Goal: Book appointment/travel/reservation

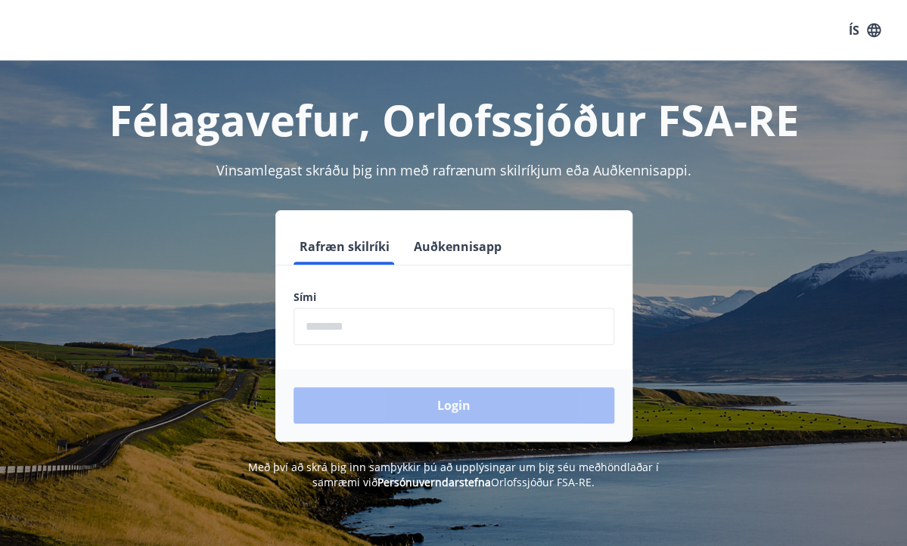
click at [430, 331] on input "phone" at bounding box center [453, 326] width 321 height 37
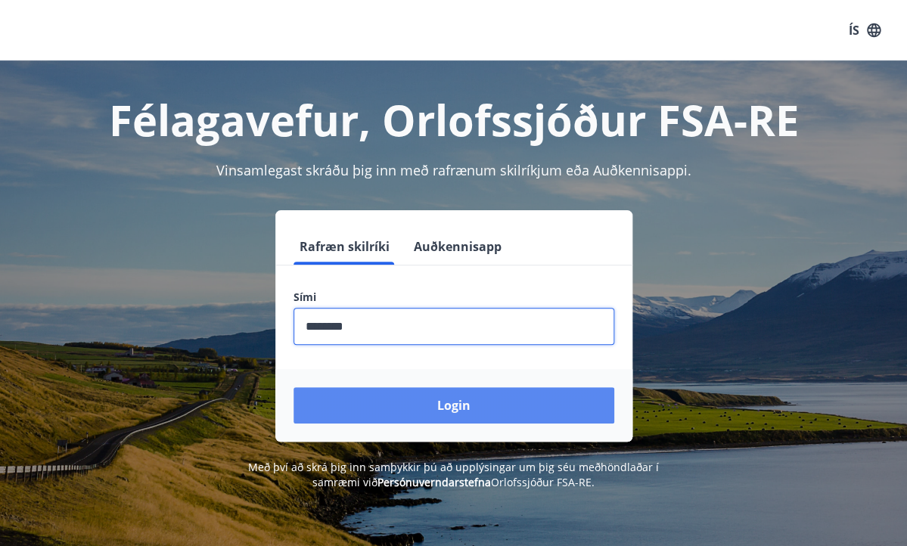
type input "********"
click at [470, 416] on button "Login" at bounding box center [453, 405] width 321 height 36
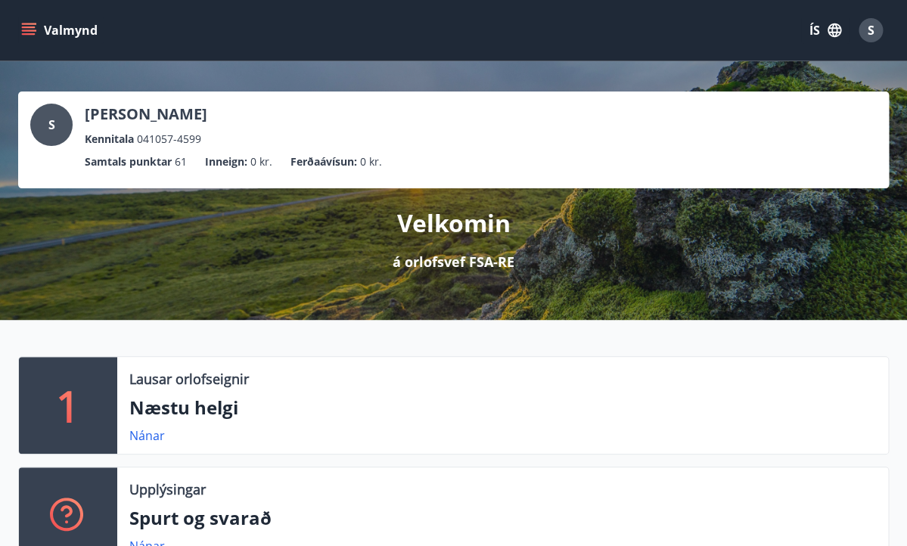
click at [35, 29] on icon "menu" at bounding box center [28, 30] width 15 height 15
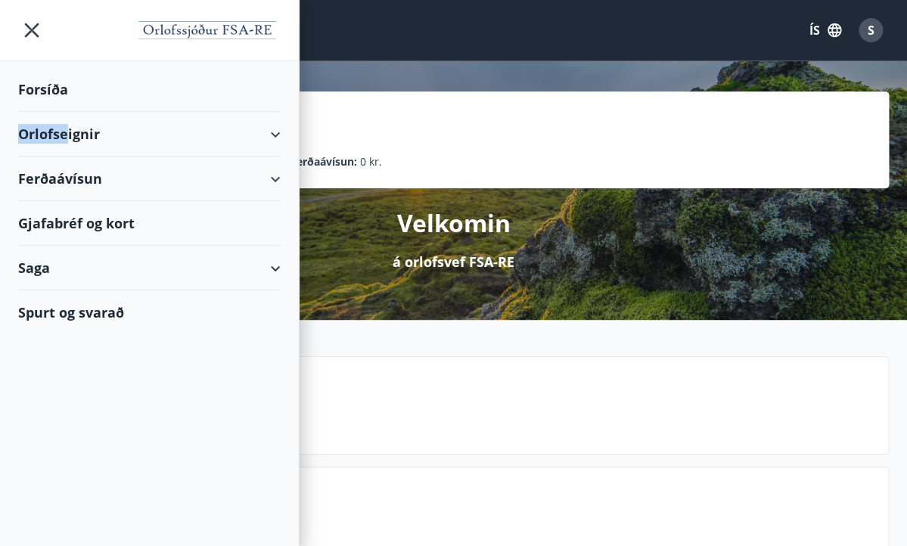
click at [69, 125] on div "Orlofseignir" at bounding box center [149, 134] width 262 height 45
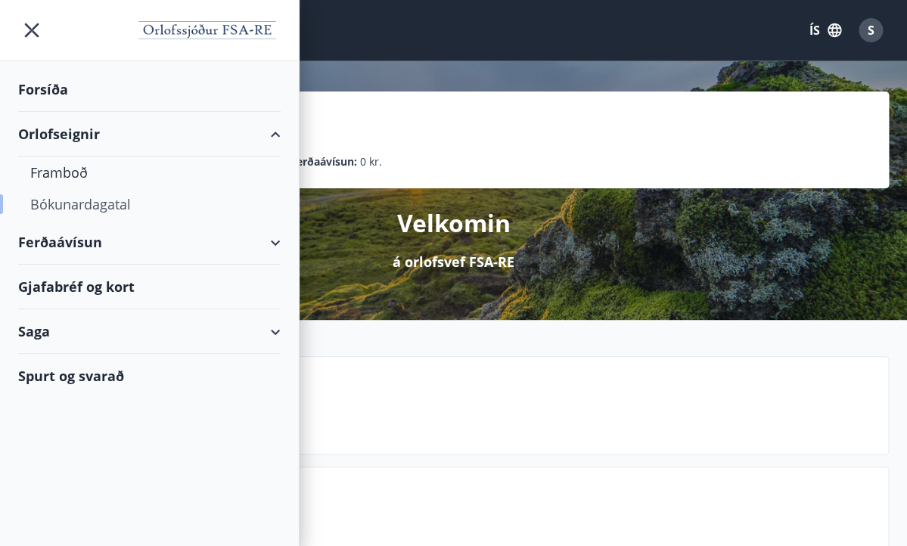
click at [88, 202] on div "Bókunardagatal" at bounding box center [149, 204] width 238 height 32
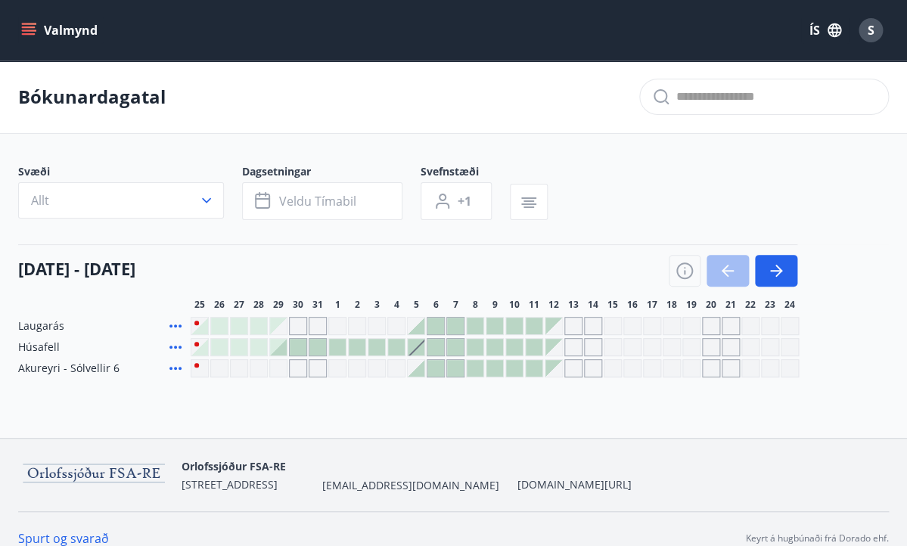
click at [203, 328] on div at bounding box center [199, 326] width 17 height 17
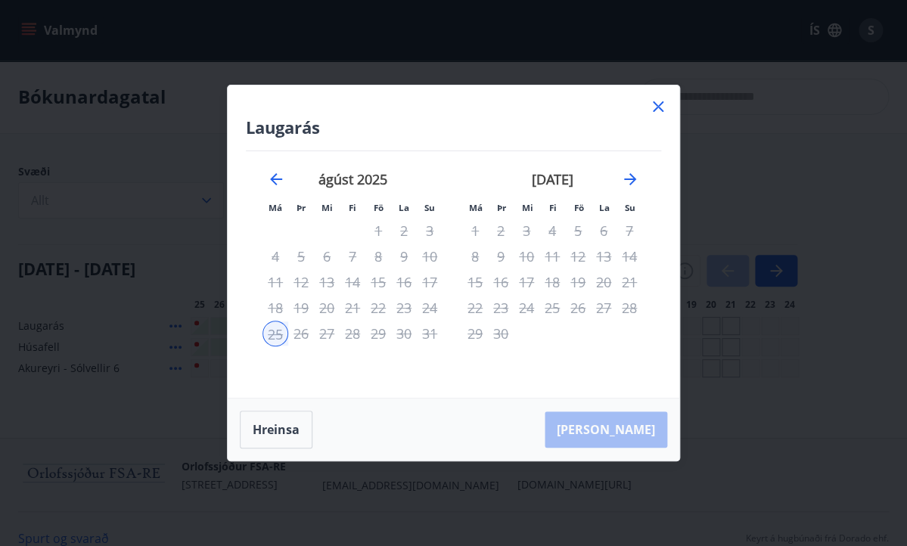
click at [658, 105] on icon at bounding box center [658, 107] width 18 height 18
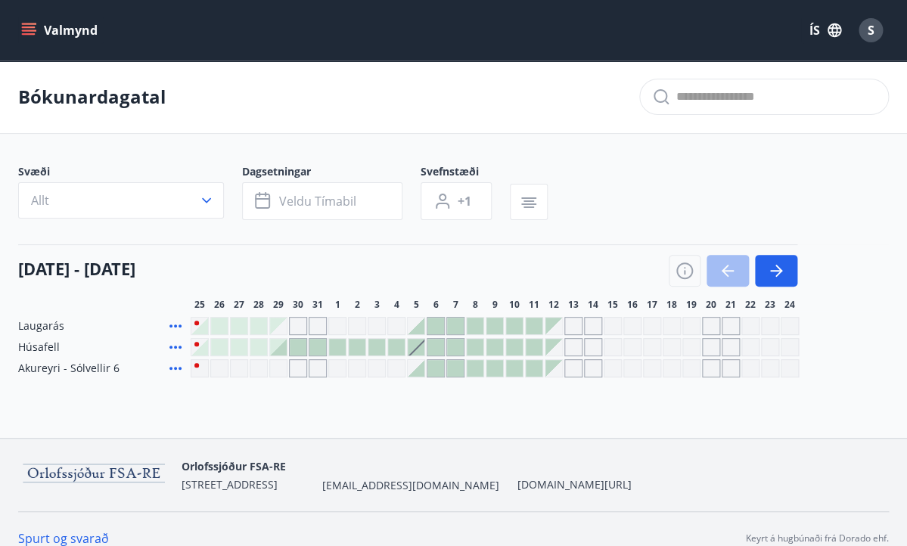
click at [285, 330] on div "Gráir dagar eru ekki bókanlegir" at bounding box center [278, 326] width 17 height 17
click at [204, 323] on div at bounding box center [199, 326] width 17 height 17
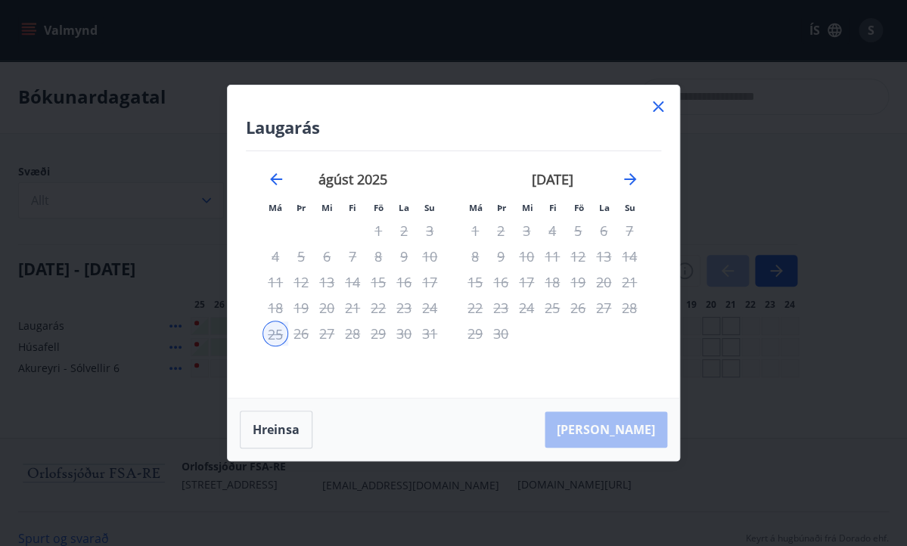
click at [660, 106] on icon at bounding box center [658, 107] width 18 height 18
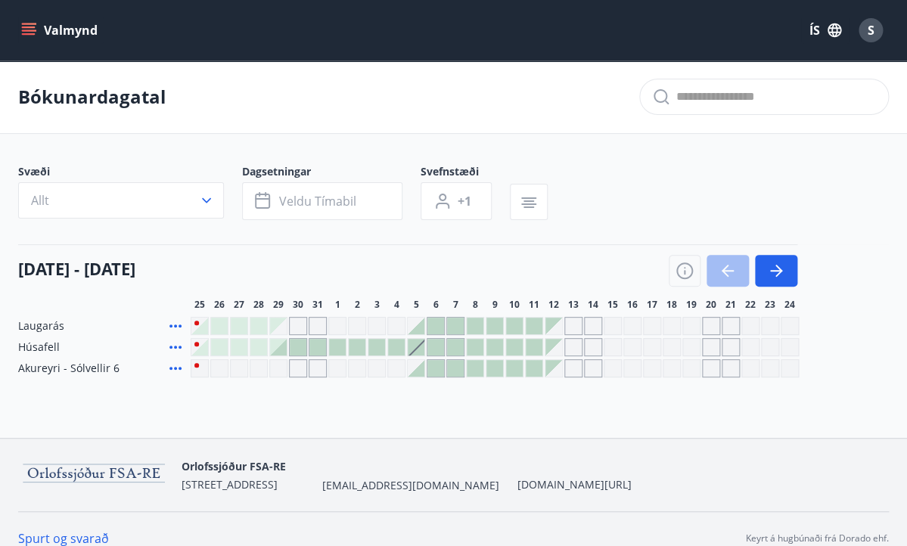
click at [420, 326] on div at bounding box center [416, 326] width 17 height 17
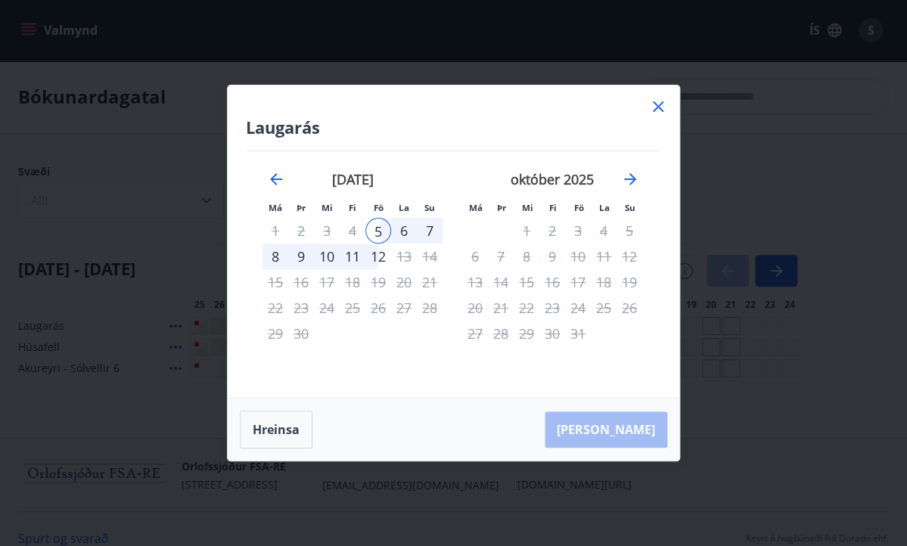
click at [660, 104] on icon at bounding box center [658, 106] width 11 height 11
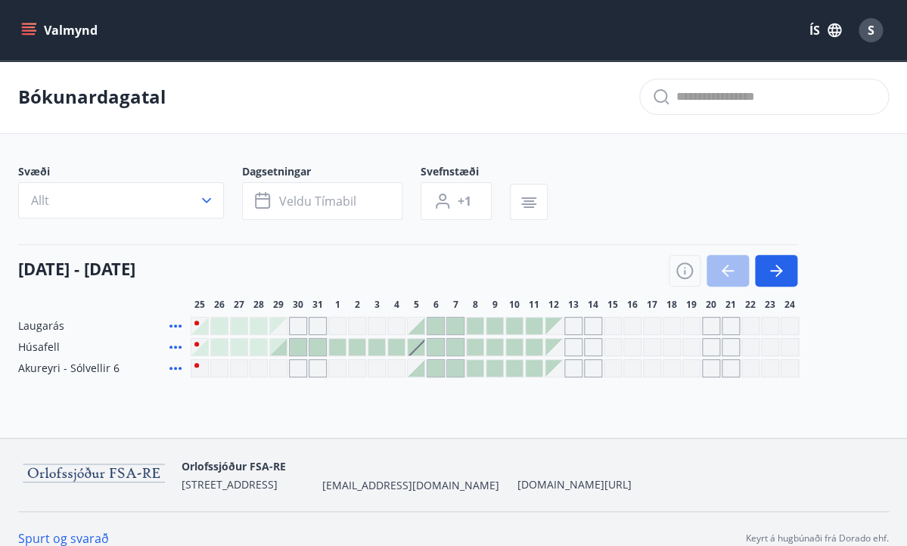
click at [419, 371] on div at bounding box center [416, 368] width 17 height 17
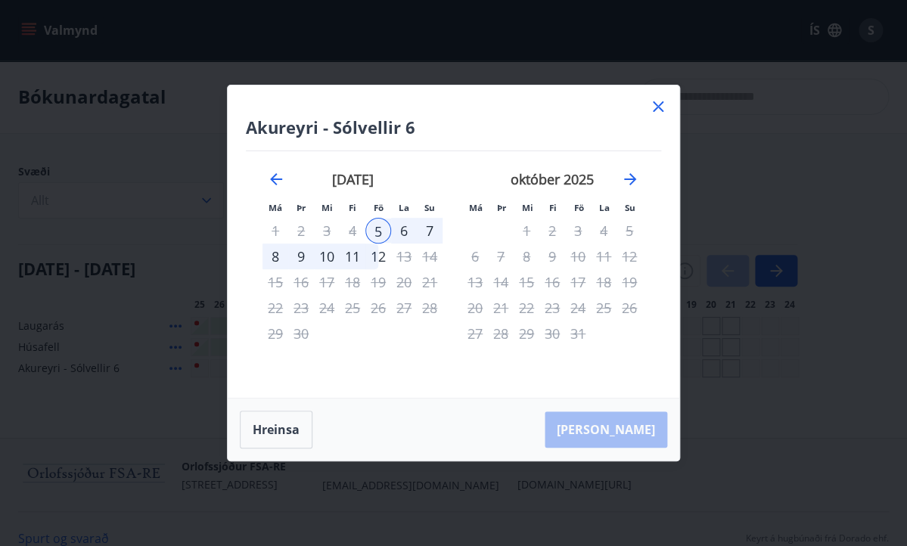
click at [655, 110] on icon at bounding box center [658, 106] width 11 height 11
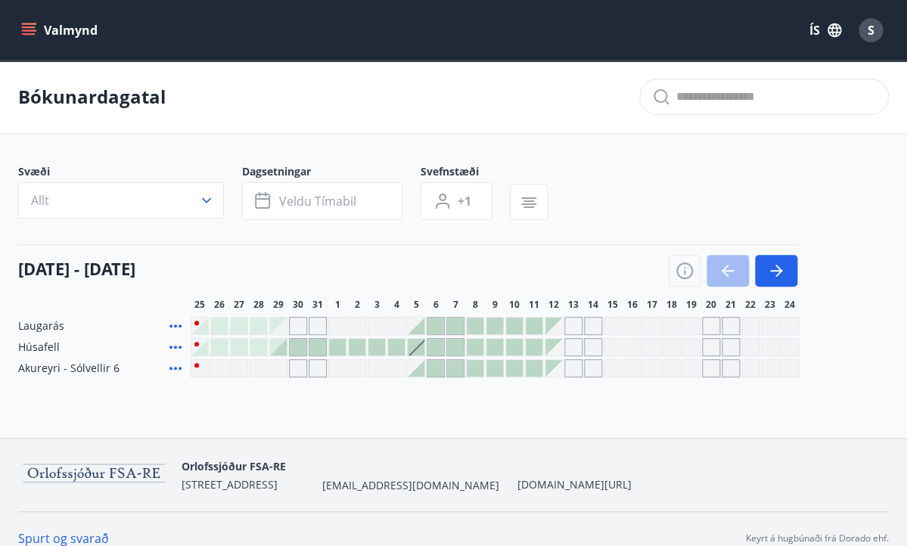
click at [658, 217] on div "Svæði Allt Dagsetningar Veldu tímabil Svefnstæði +1" at bounding box center [453, 195] width 871 height 62
click at [845, 175] on div "Svæði Allt Dagsetningar Veldu tímabil Svefnstæði +1" at bounding box center [453, 195] width 871 height 62
